Goal: Transaction & Acquisition: Subscribe to service/newsletter

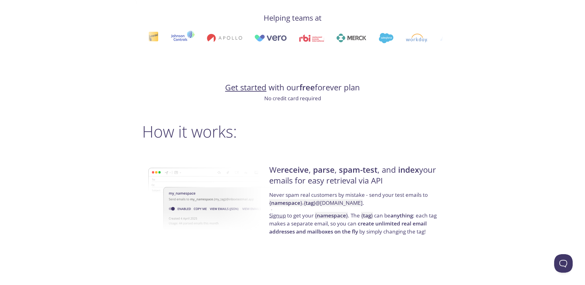
click at [246, 84] on link "Get started" at bounding box center [245, 87] width 41 height 11
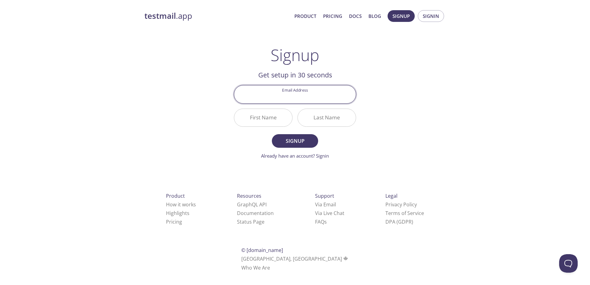
click at [299, 96] on input "Email Address" at bounding box center [294, 94] width 121 height 18
type input "[EMAIL_ADDRESS][DOMAIN_NAME]"
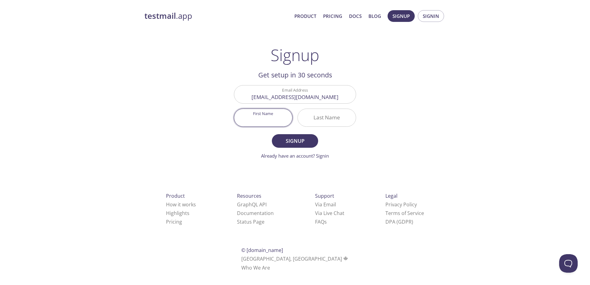
click at [253, 118] on input "First Name" at bounding box center [263, 118] width 58 height 18
type input "Ammaan"
type input "khan"
click at [272, 134] on button "Signup" at bounding box center [295, 141] width 46 height 14
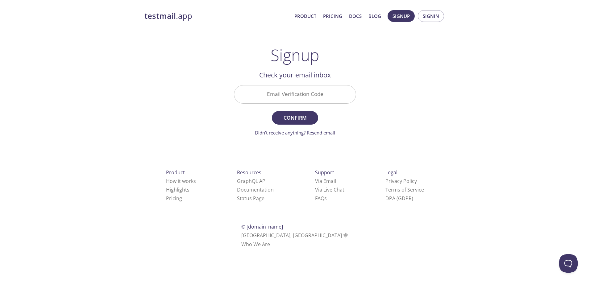
click at [316, 96] on input "Email Verification Code" at bounding box center [294, 94] width 121 height 18
click at [323, 86] on input "Email Verification Code" at bounding box center [294, 94] width 121 height 18
paste input "W6WV1KX"
type input "W6WV1KX"
click at [296, 120] on span "Confirm" at bounding box center [294, 117] width 33 height 9
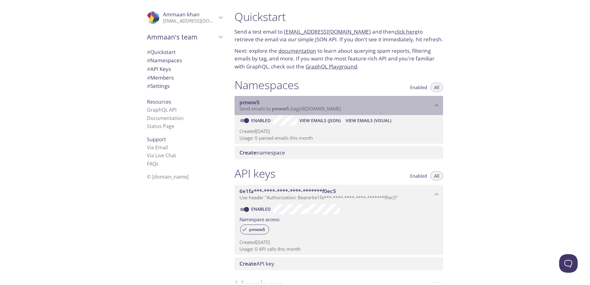
drag, startPoint x: 355, startPoint y: 110, endPoint x: 293, endPoint y: 111, distance: 62.3
click at [293, 111] on p "Send emails to pmww5 . {tag} @[DOMAIN_NAME]" at bounding box center [335, 109] width 193 height 6
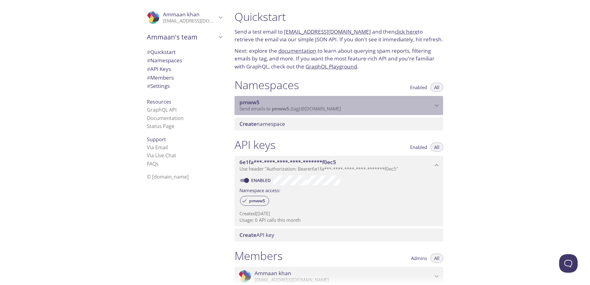
drag, startPoint x: 270, startPoint y: 109, endPoint x: 337, endPoint y: 109, distance: 66.6
click at [337, 109] on span "Send emails to pmww5 . {tag} @[DOMAIN_NAME]" at bounding box center [289, 108] width 101 height 6
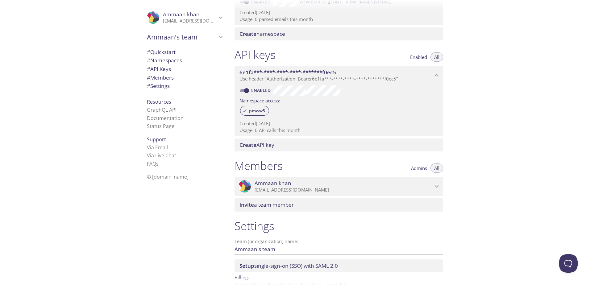
scroll to position [154, 0]
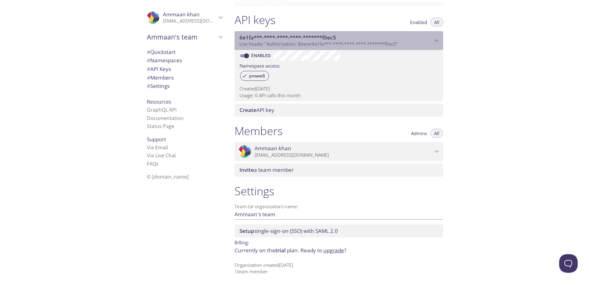
click at [353, 39] on span "6e1fa***-****-****-****-*******f0ec5" at bounding box center [335, 37] width 193 height 7
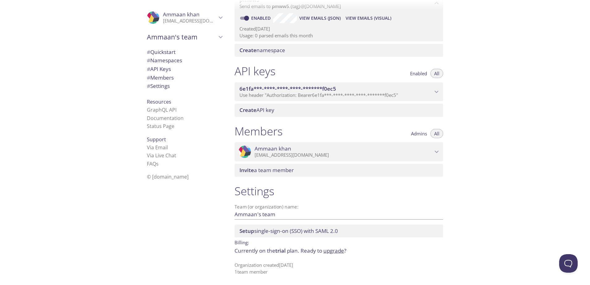
scroll to position [0, 0]
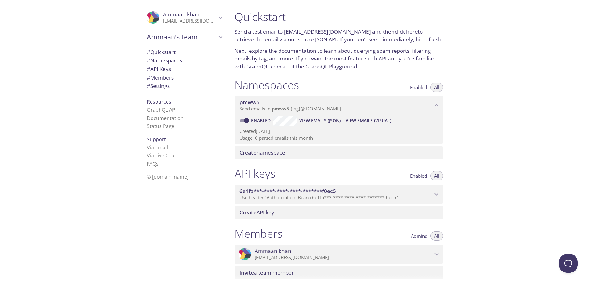
drag, startPoint x: 283, startPoint y: 30, endPoint x: 364, endPoint y: 31, distance: 81.1
click at [364, 31] on p "Send a test email to [EMAIL_ADDRESS][DOMAIN_NAME] and then click here to retrie…" at bounding box center [338, 36] width 208 height 16
click at [283, 29] on p "Send a test email to [EMAIL_ADDRESS][DOMAIN_NAME] and then click here to retrie…" at bounding box center [338, 36] width 208 height 16
drag, startPoint x: 284, startPoint y: 31, endPoint x: 364, endPoint y: 32, distance: 80.5
click at [364, 32] on p "Send a test email to [EMAIL_ADDRESS][DOMAIN_NAME] and then click here to retrie…" at bounding box center [338, 36] width 208 height 16
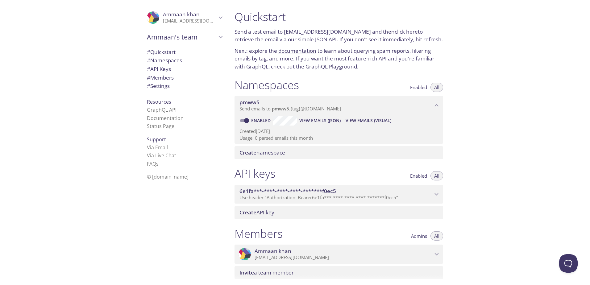
copy link "[EMAIL_ADDRESS][DOMAIN_NAME]"
click at [396, 32] on link "click here" at bounding box center [405, 31] width 23 height 7
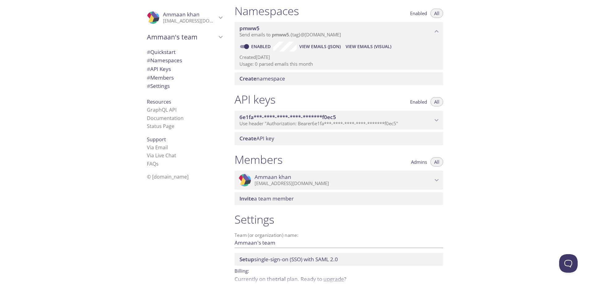
scroll to position [102, 0]
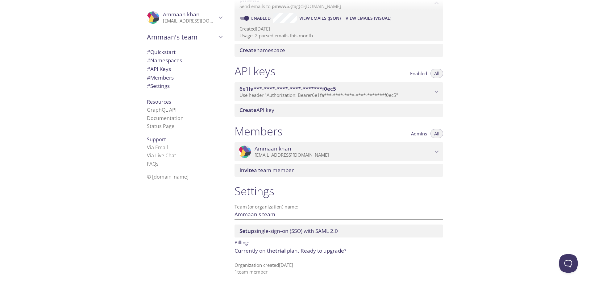
click at [169, 109] on link "GraphQL API" at bounding box center [162, 109] width 30 height 7
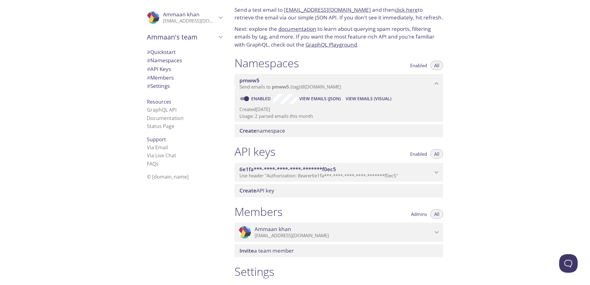
scroll to position [0, 0]
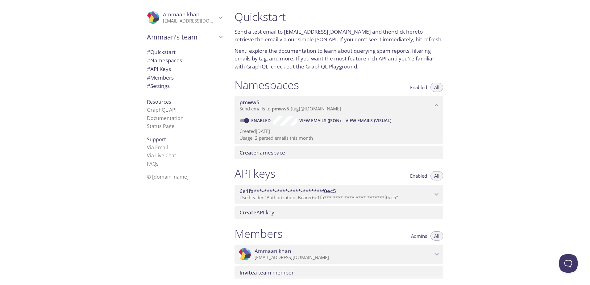
click at [405, 31] on link "click here" at bounding box center [405, 31] width 23 height 7
